Goal: Information Seeking & Learning: Understand process/instructions

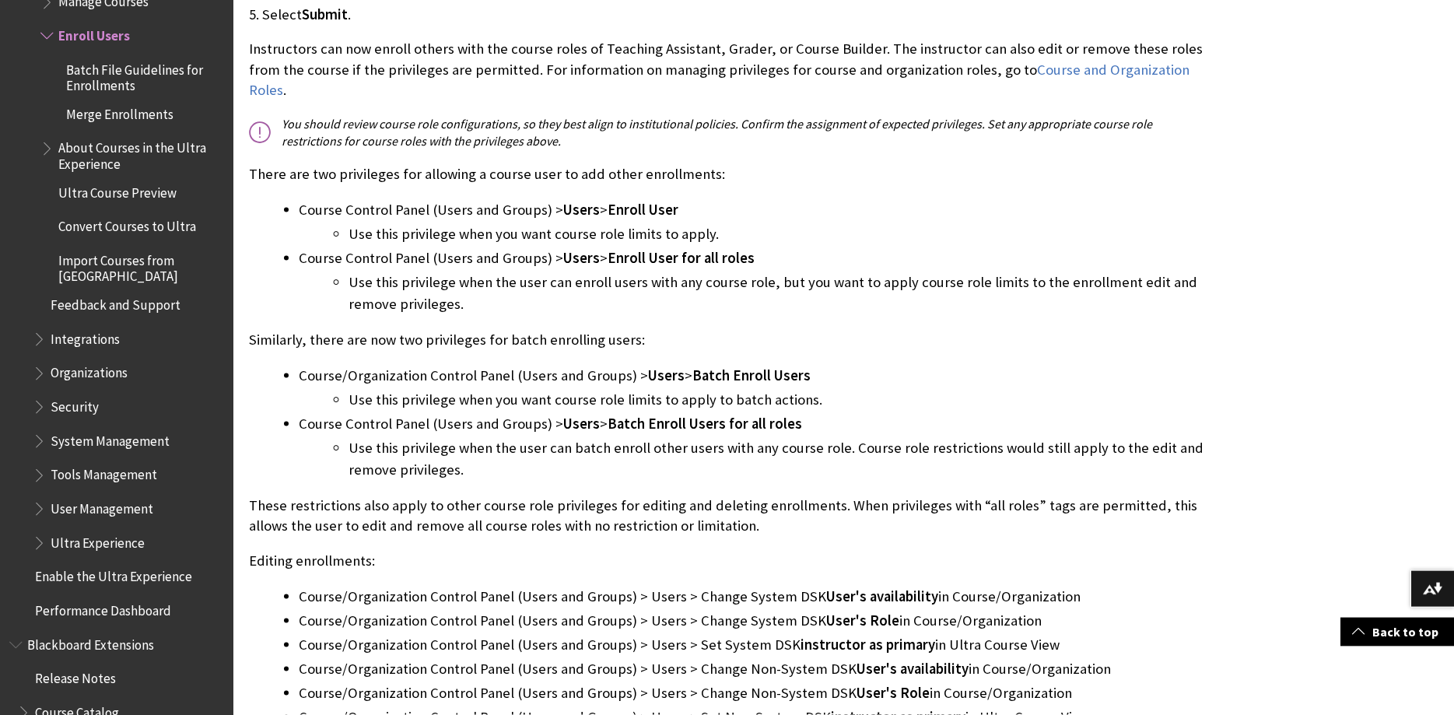
scroll to position [2619, 0]
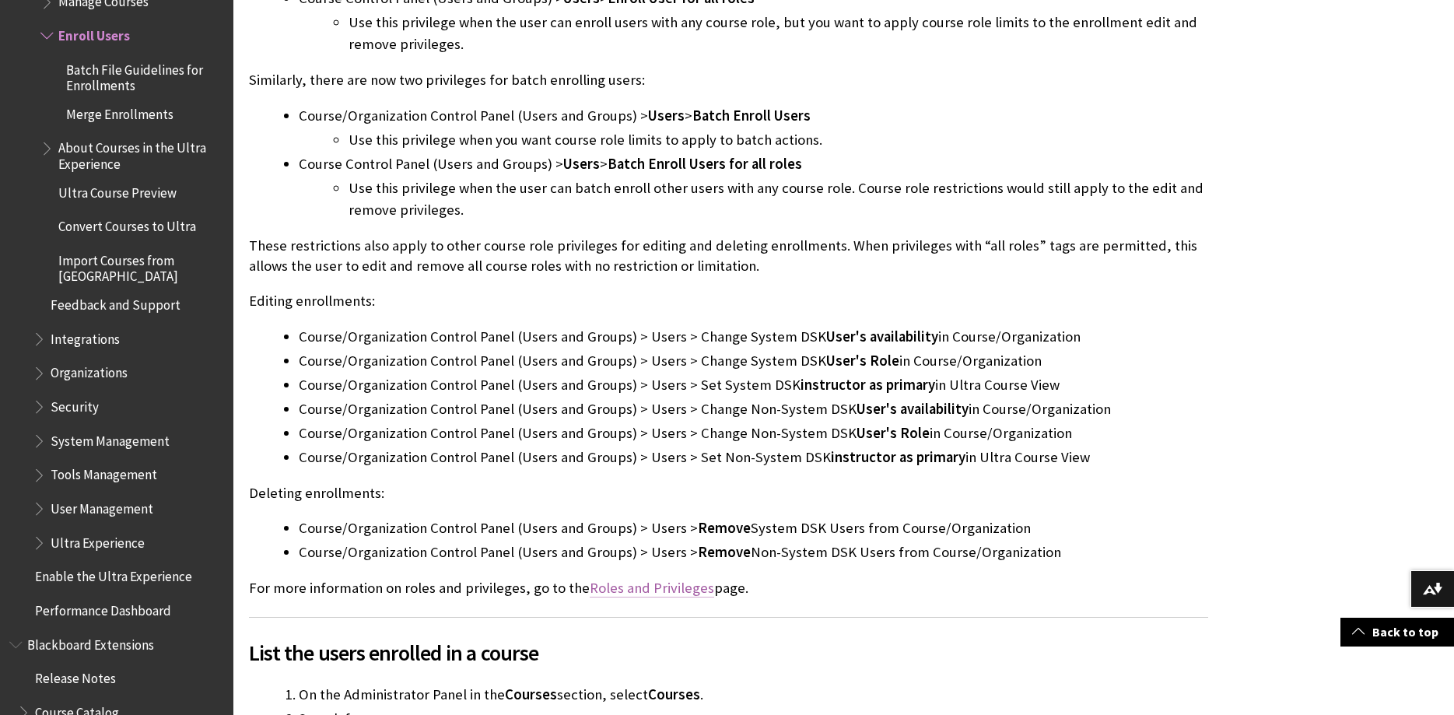
click at [657, 579] on link "Roles and Privileges" at bounding box center [652, 588] width 125 height 19
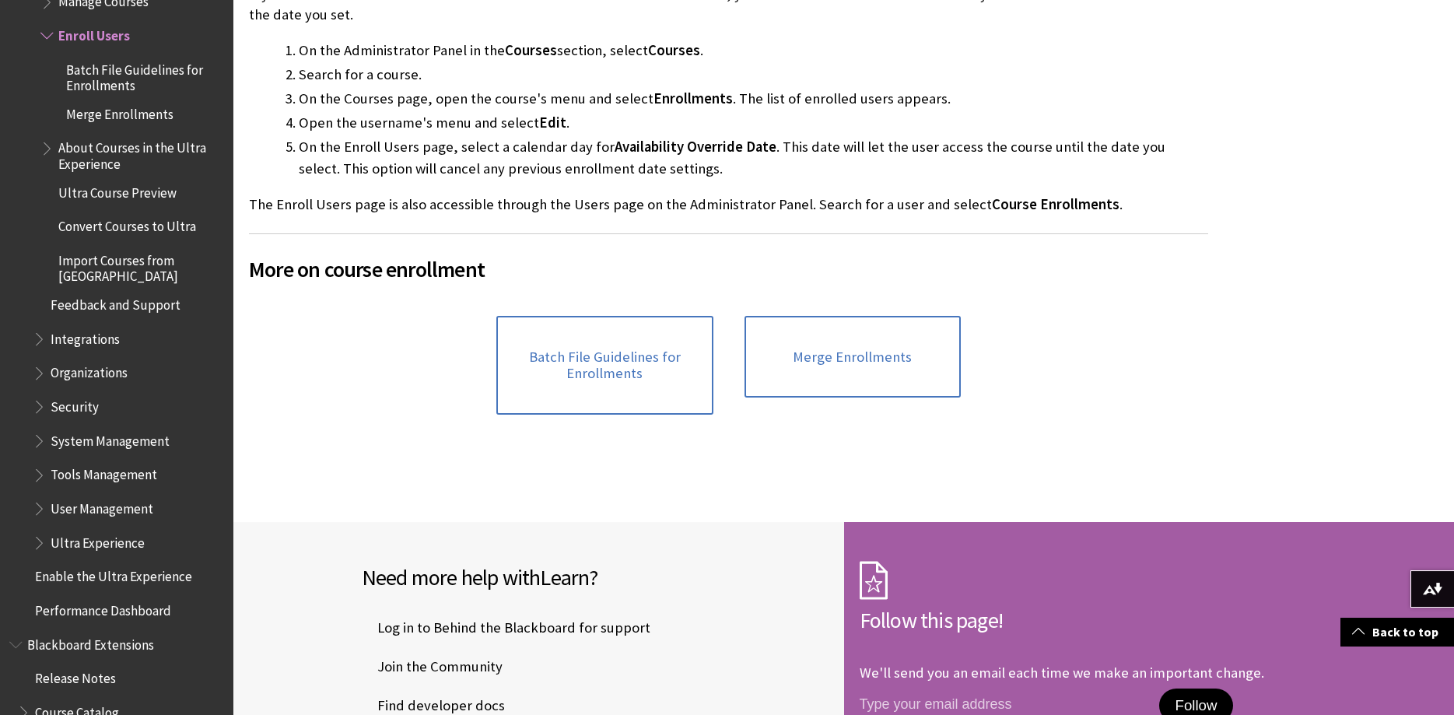
scroll to position [4921, 0]
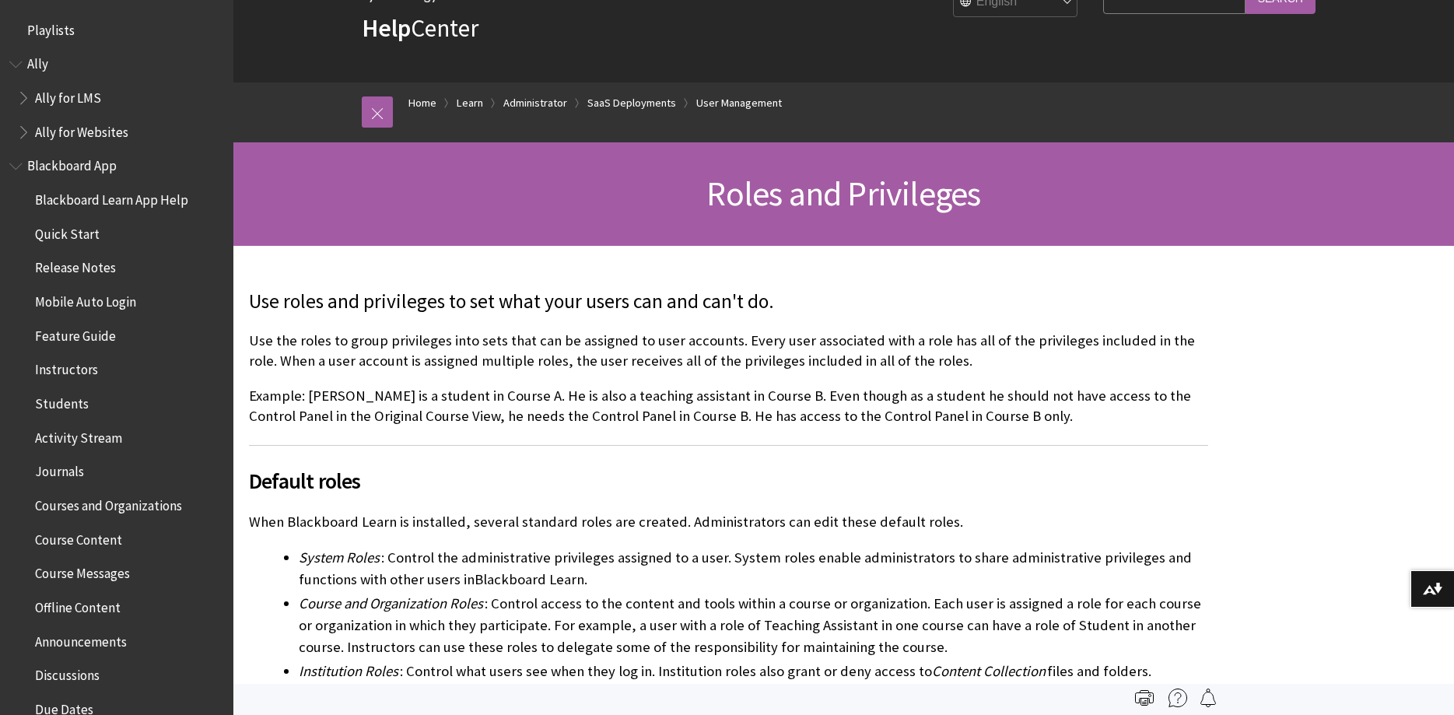
scroll to position [2145, 0]
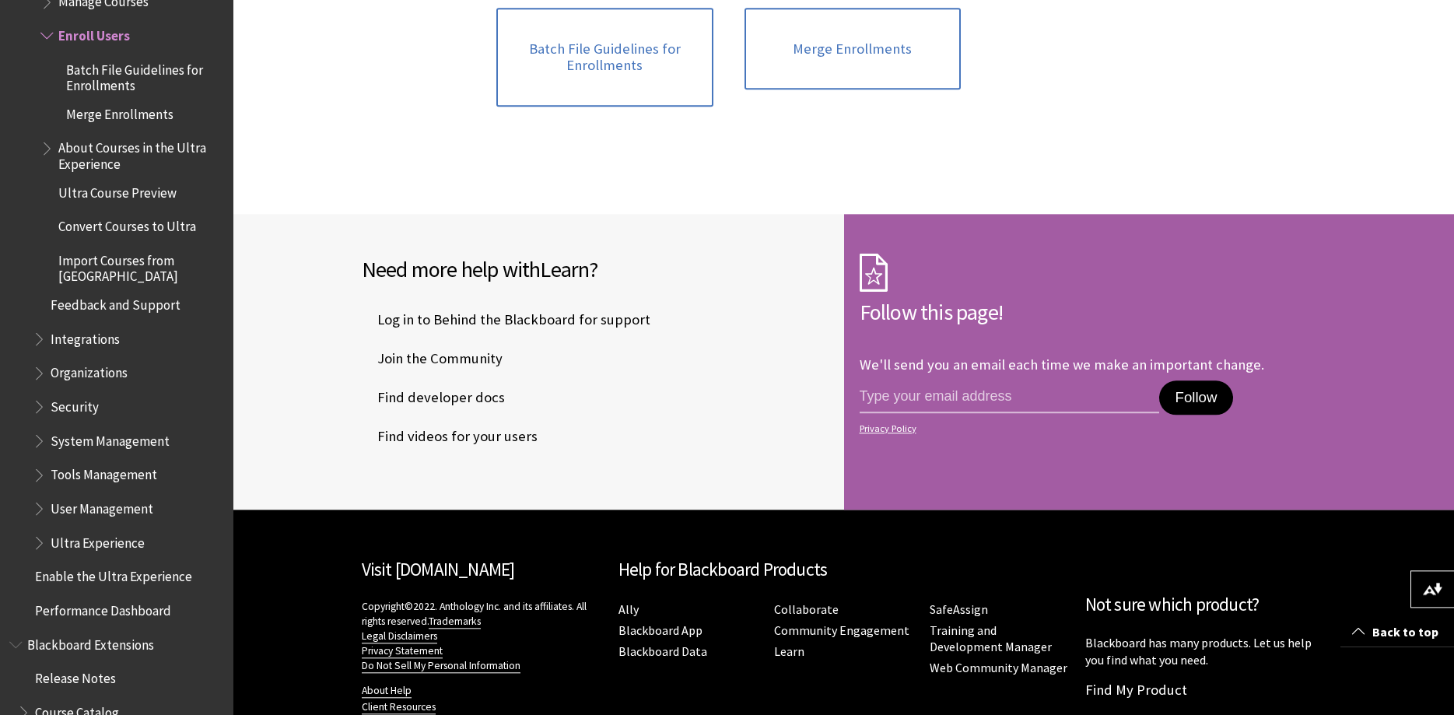
scroll to position [5215, 0]
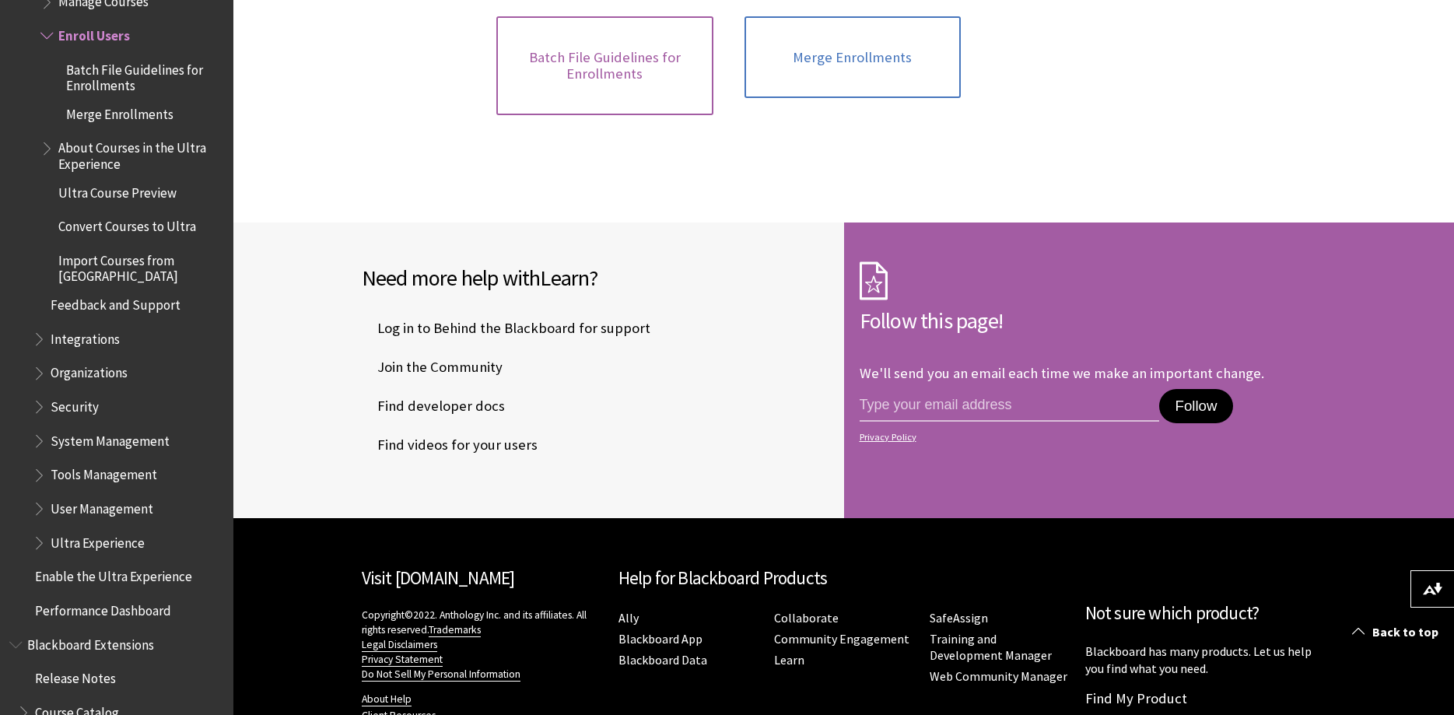
click at [626, 77] on link "Batch File Guidelines for Enrollments" at bounding box center [604, 65] width 216 height 99
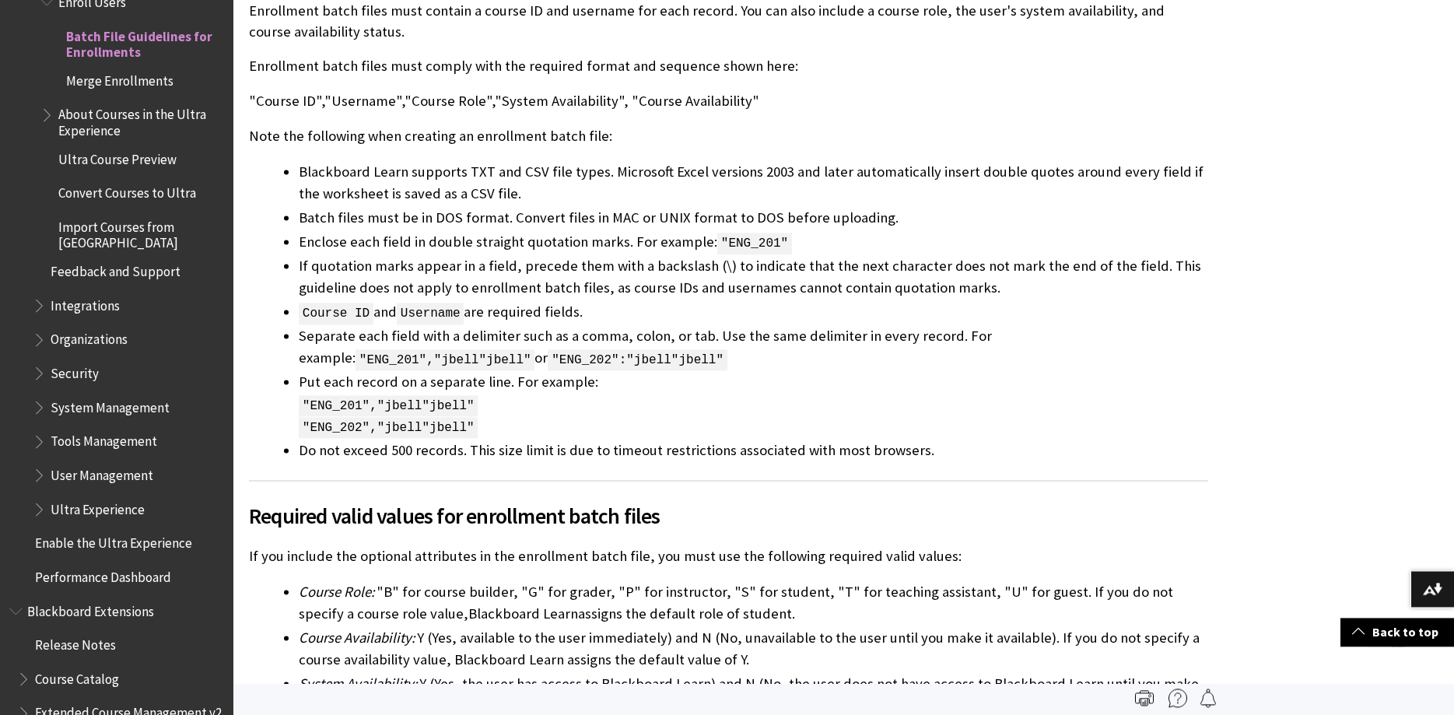
scroll to position [556, 0]
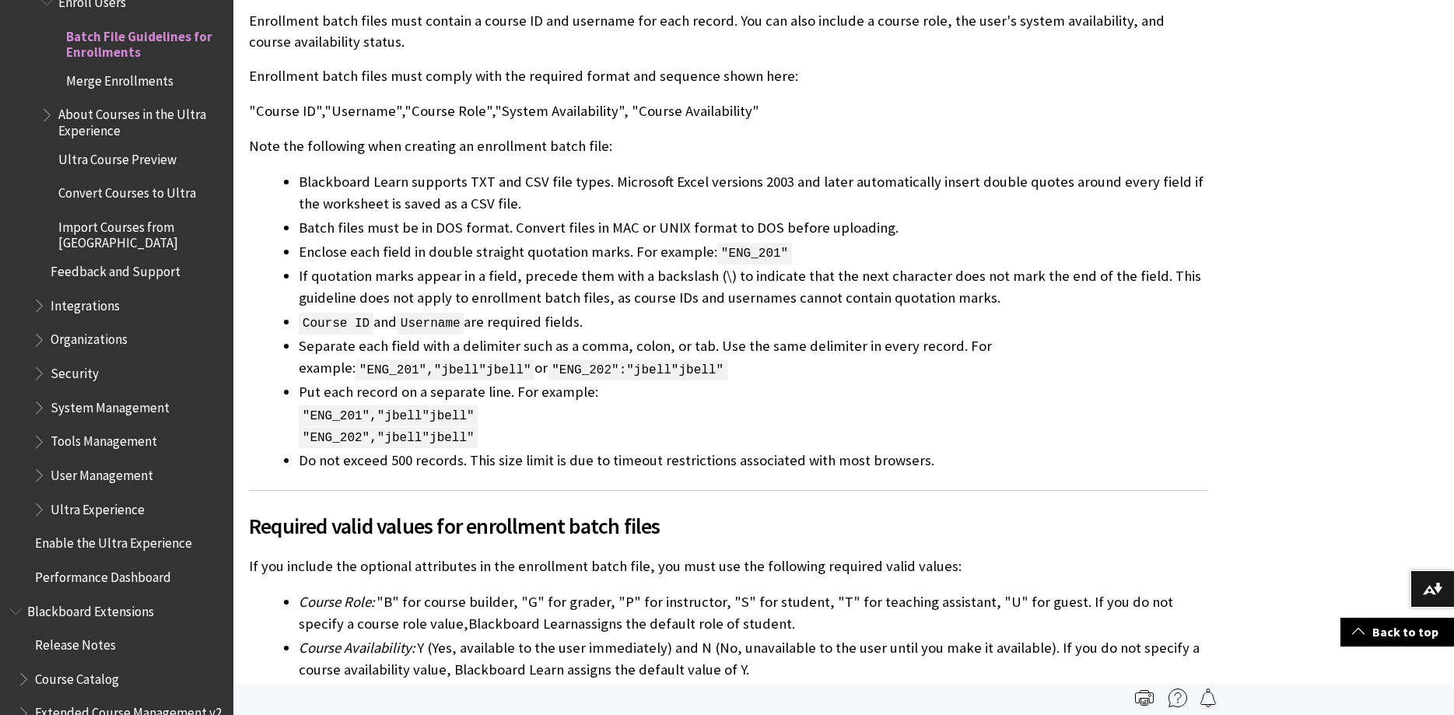
click at [137, 497] on span "Ultra Experience" at bounding box center [98, 506] width 94 height 21
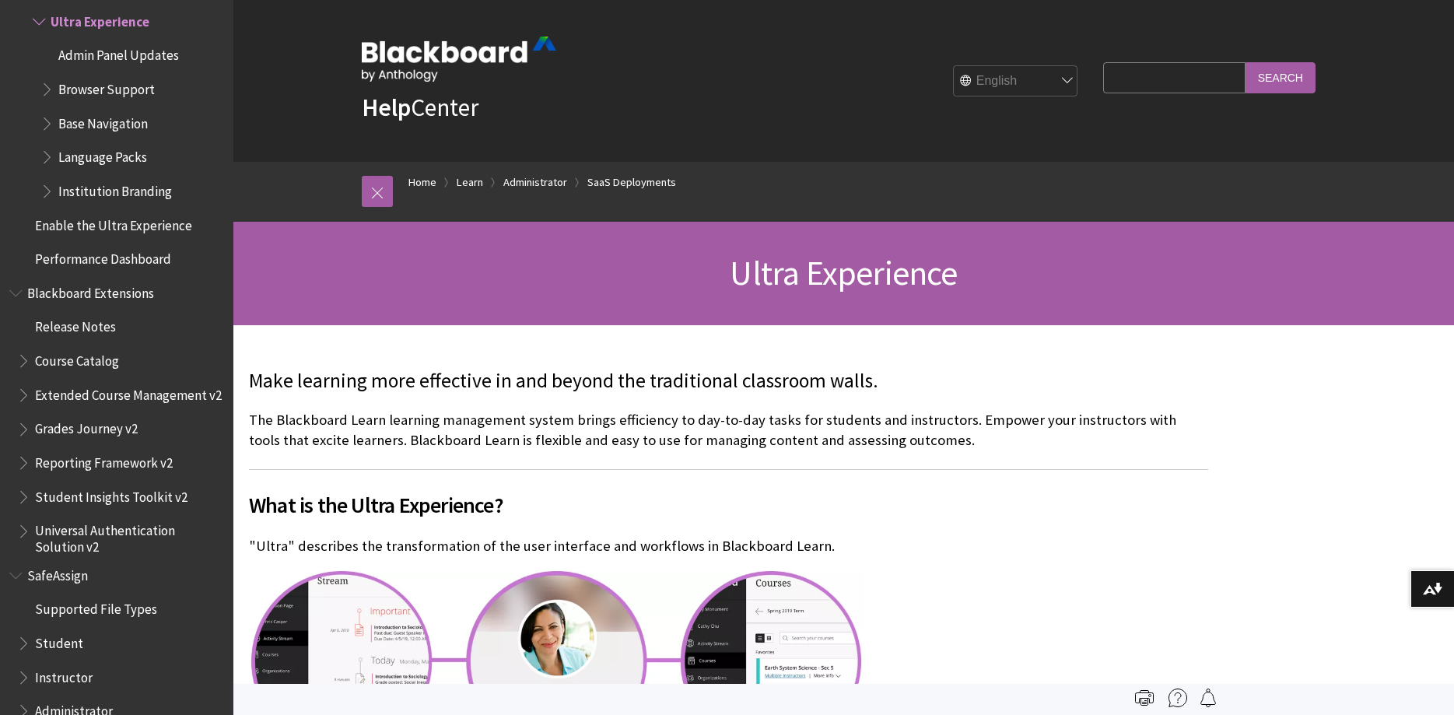
scroll to position [2085, 0]
